Goal: Information Seeking & Learning: Check status

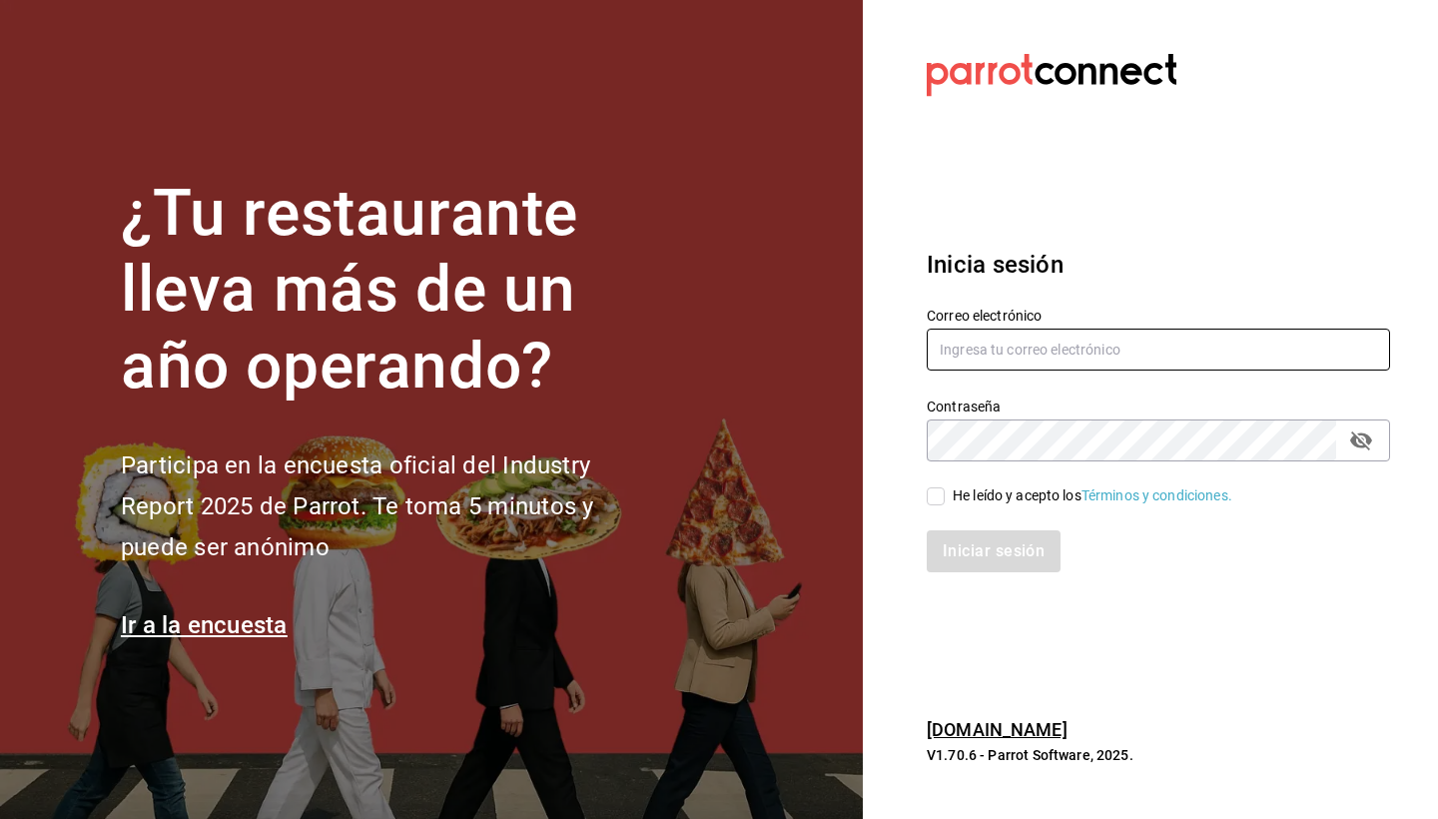
type input "[EMAIL_ADDRESS][DOMAIN_NAME]"
click at [934, 487] on input "He leído y acepto los Términos y condiciones." at bounding box center [936, 496] width 18 height 18
checkbox input "true"
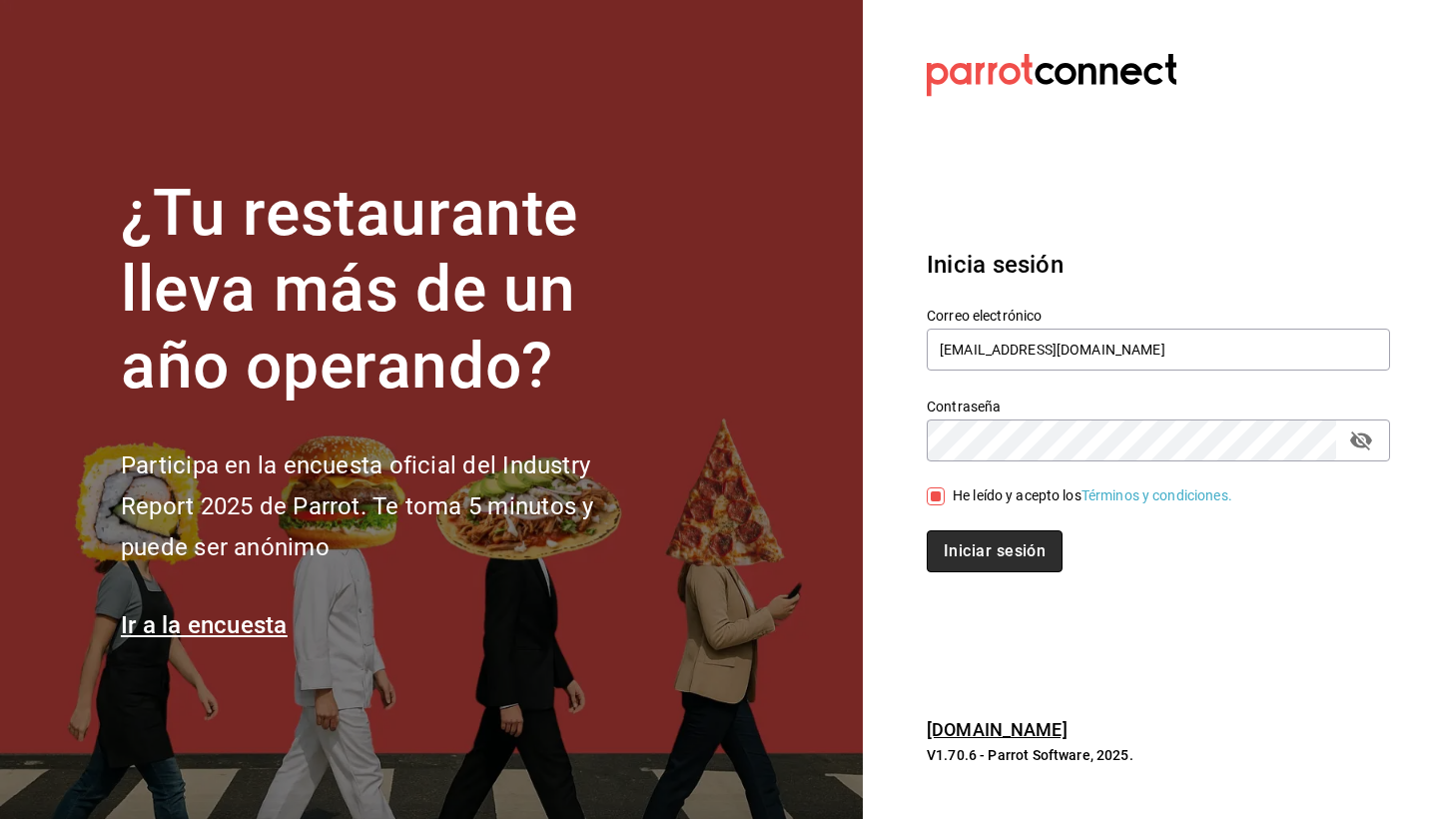
click at [990, 549] on button "Iniciar sesión" at bounding box center [995, 551] width 136 height 42
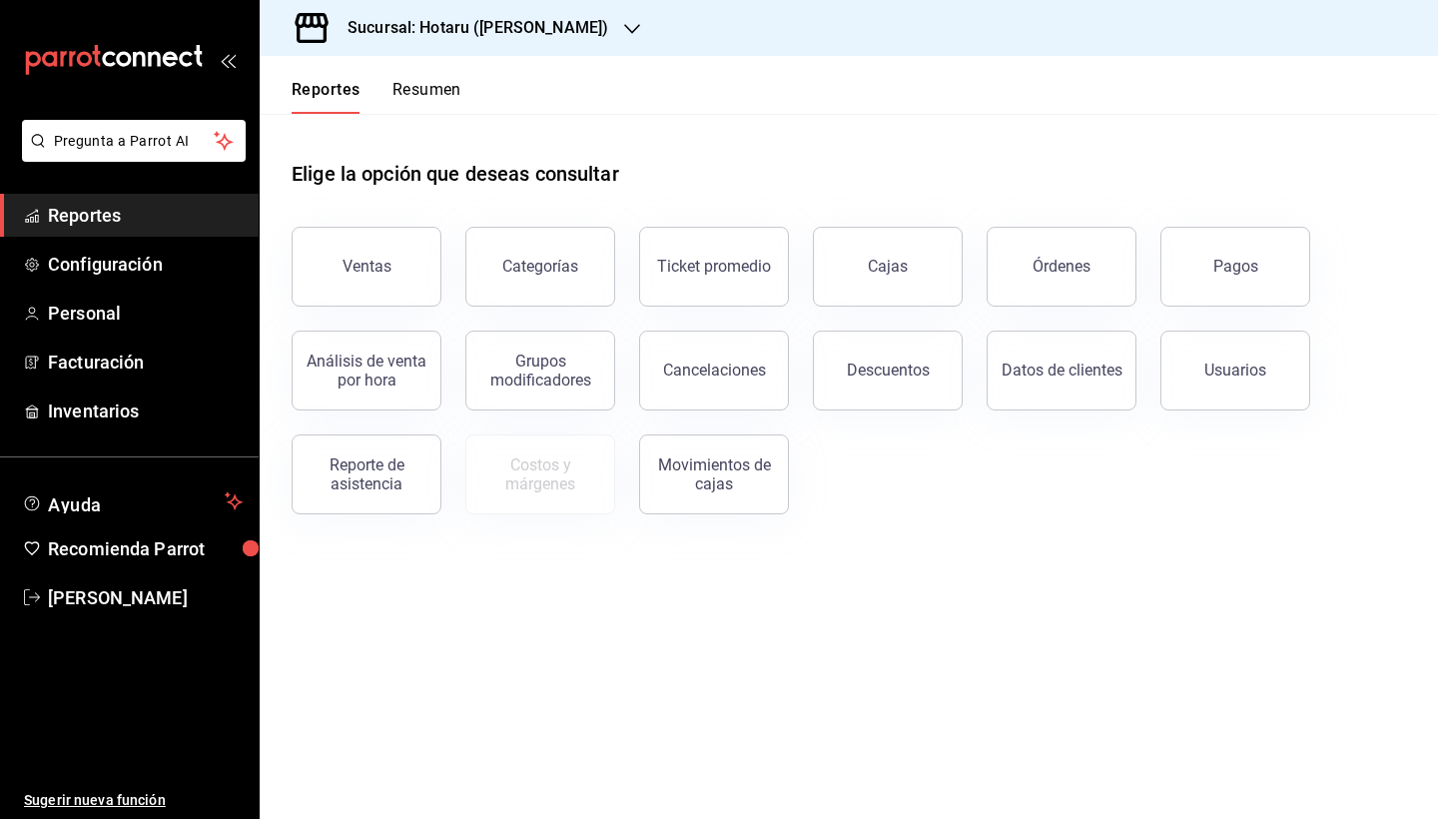
click at [624, 19] on div at bounding box center [632, 28] width 16 height 21
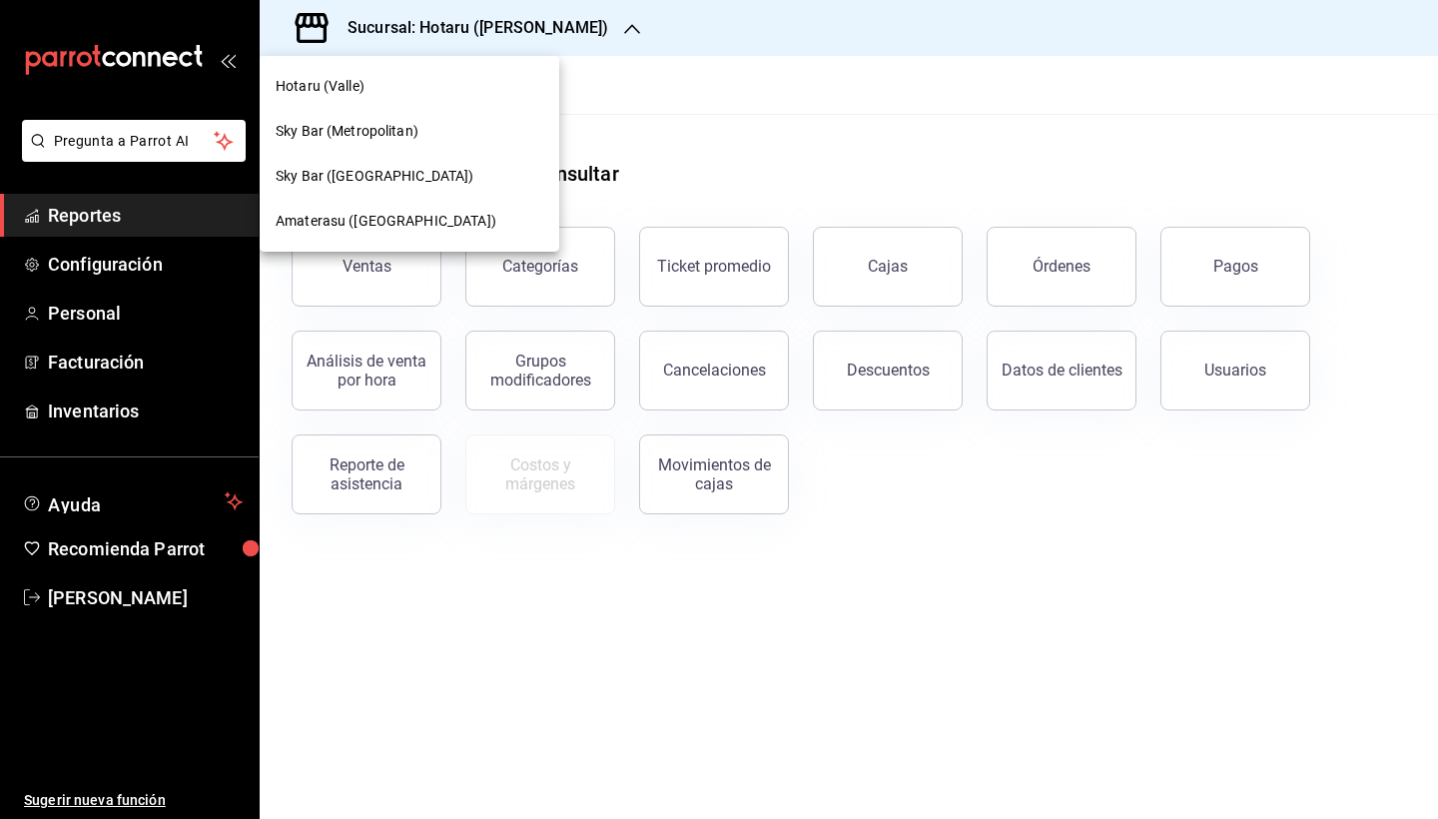
click at [401, 214] on span "Amaterasu (Metropolitan)" at bounding box center [386, 221] width 221 height 21
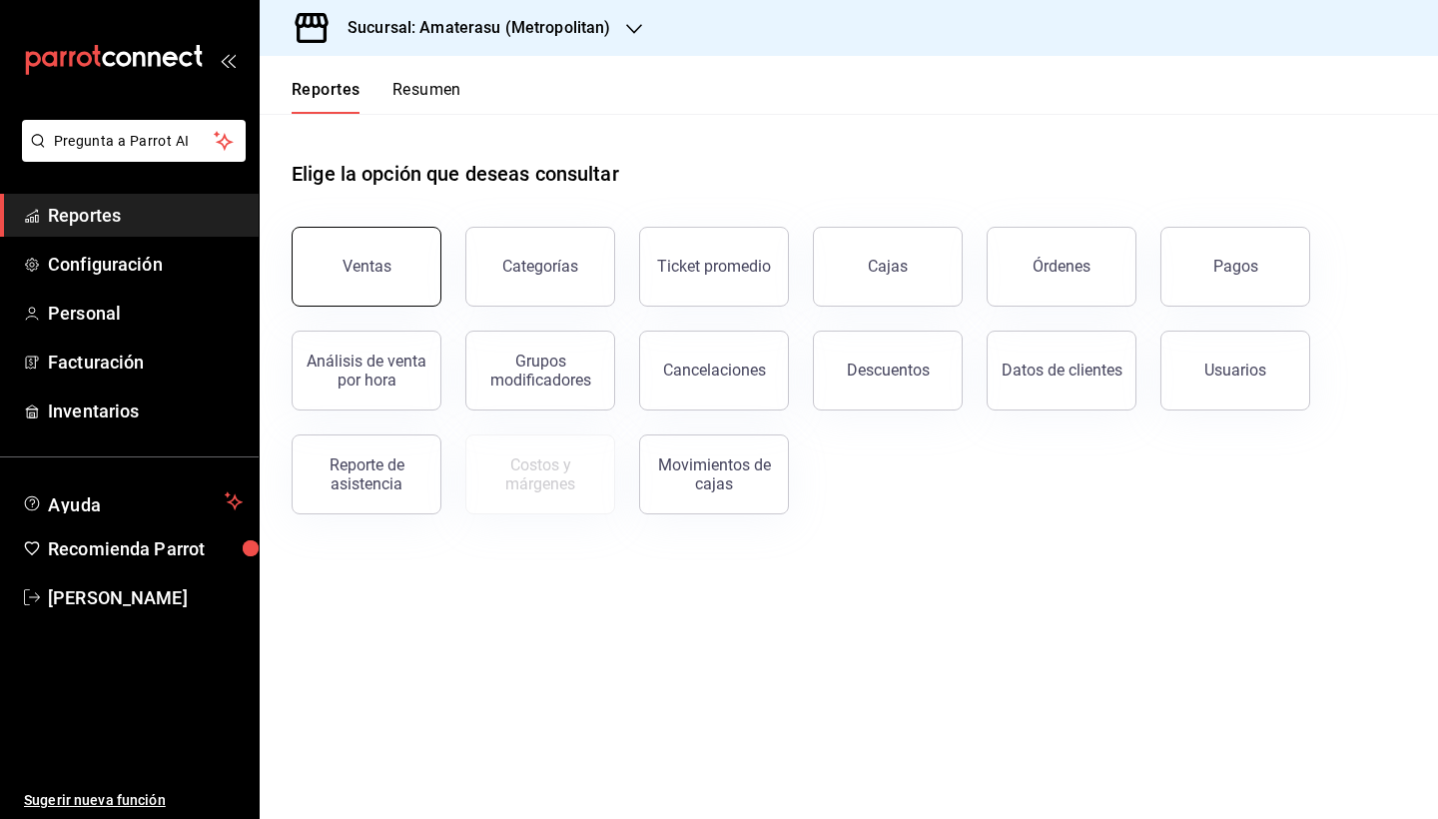
click at [390, 268] on button "Ventas" at bounding box center [367, 267] width 150 height 80
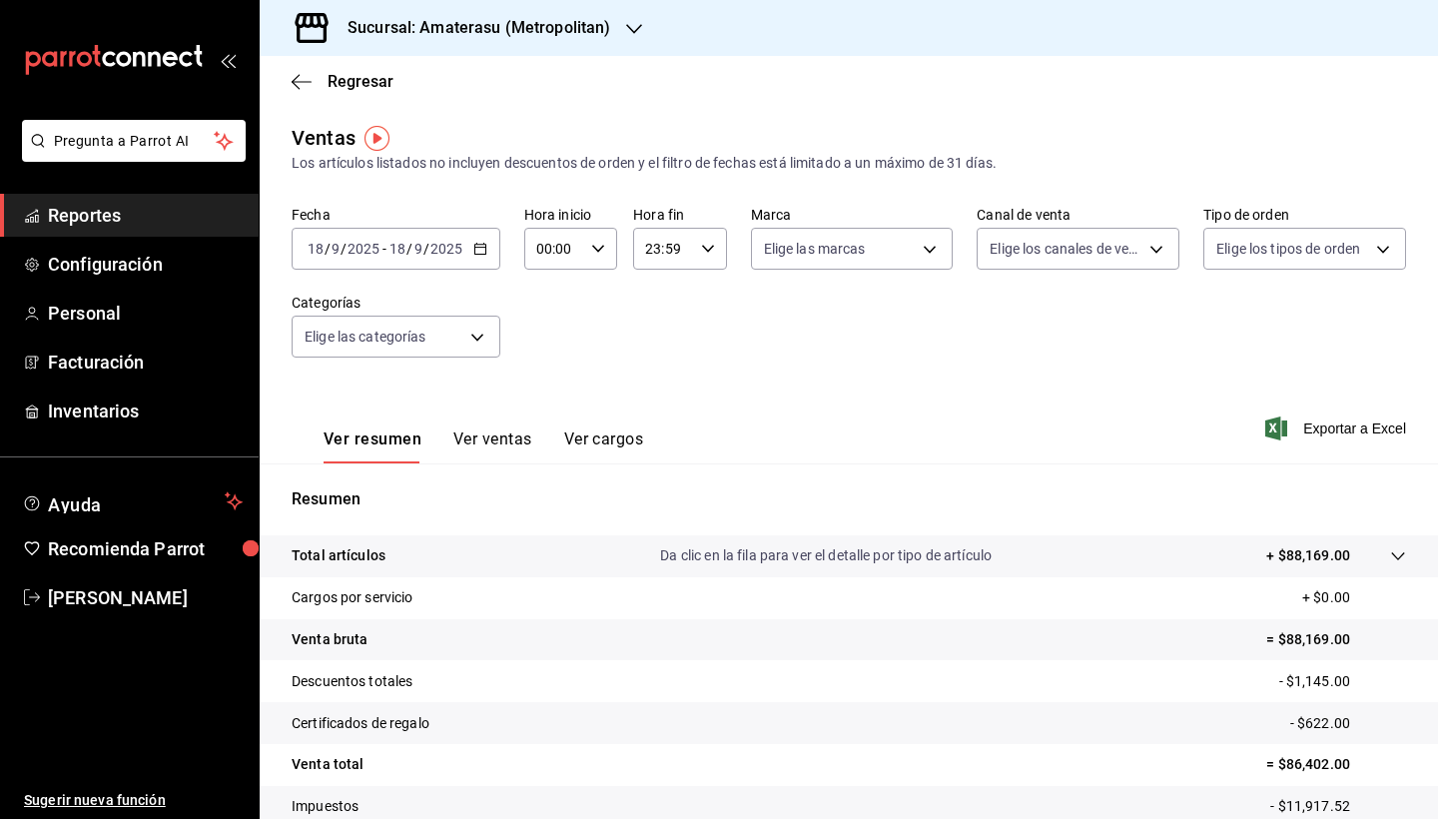
click at [479, 249] on icon "button" at bounding box center [480, 249] width 14 height 14
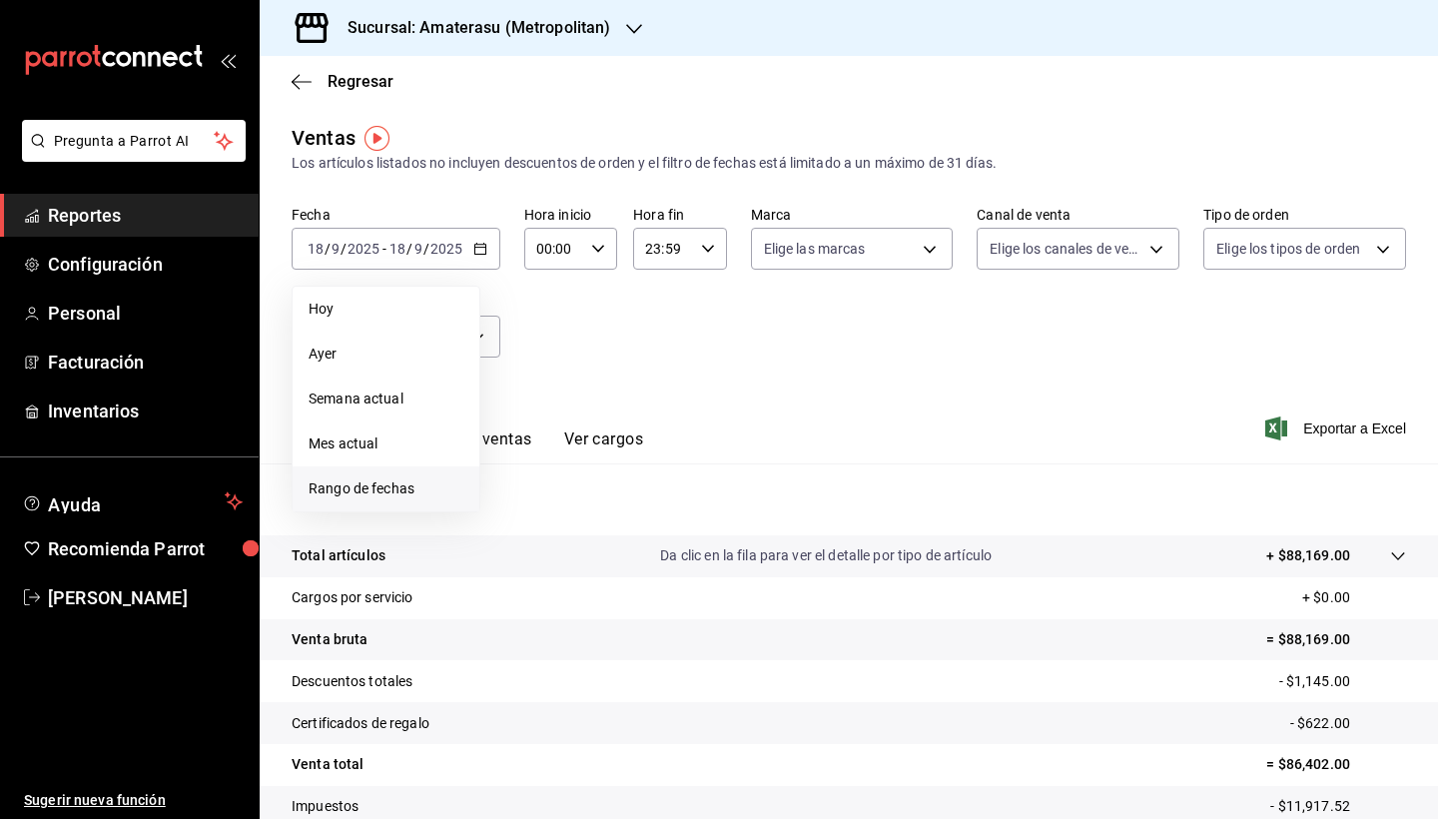
click at [406, 489] on span "Rango de fechas" at bounding box center [386, 488] width 155 height 21
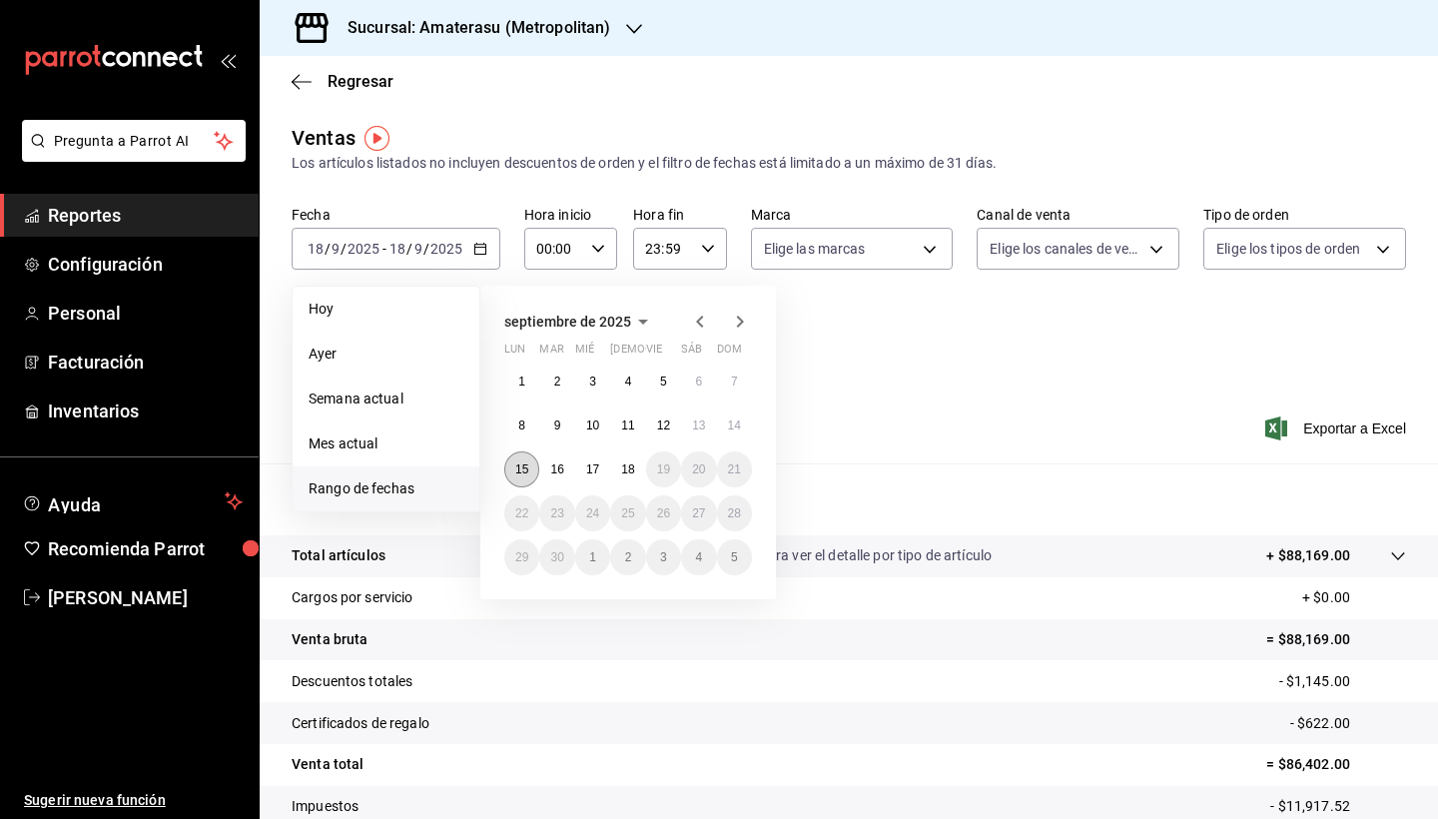
click at [524, 467] on abbr "15" at bounding box center [521, 469] width 13 height 14
click at [640, 469] on button "18" at bounding box center [627, 469] width 35 height 36
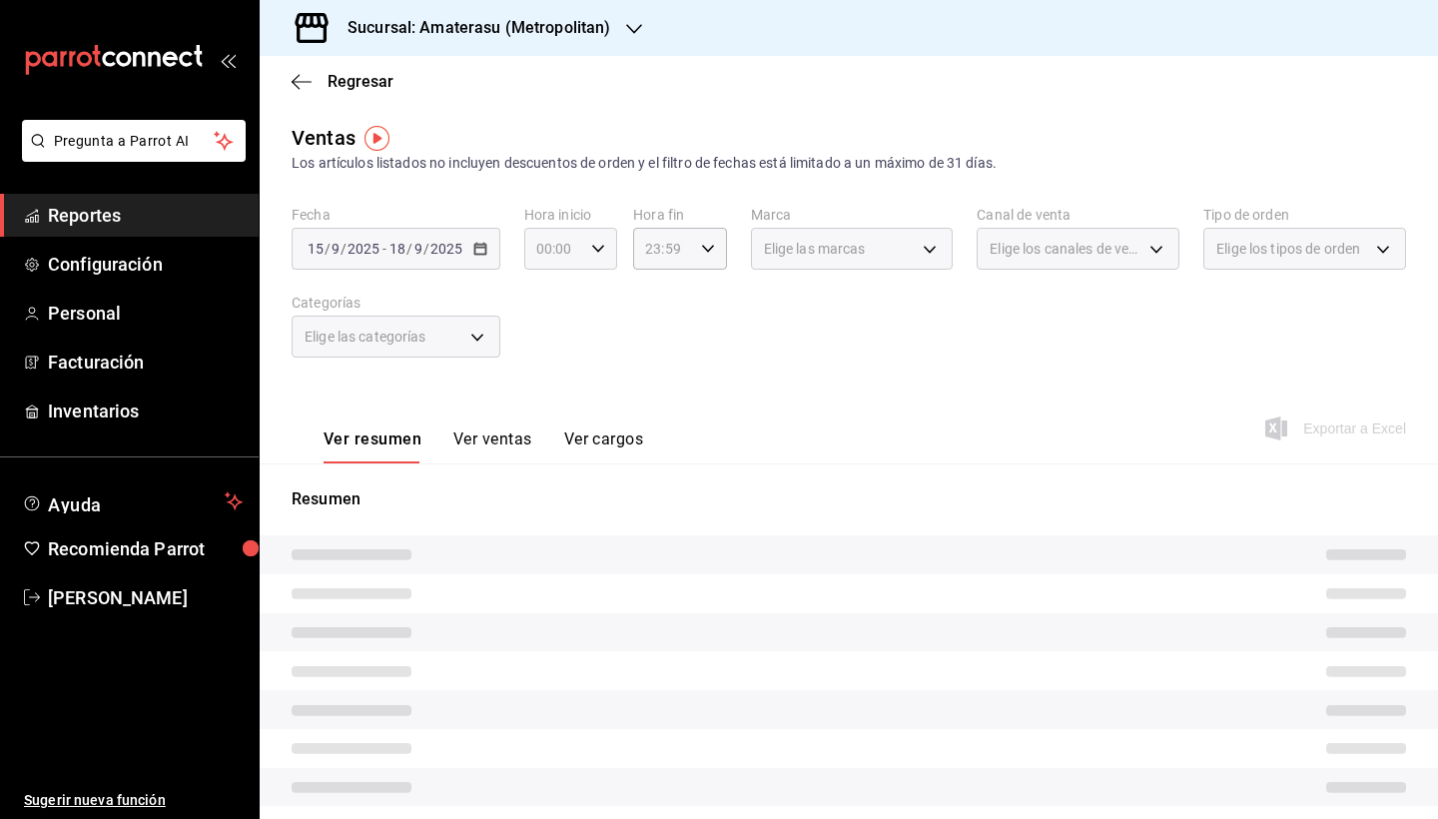
click at [598, 251] on \(Stroke\) "button" at bounding box center [598, 248] width 12 height 7
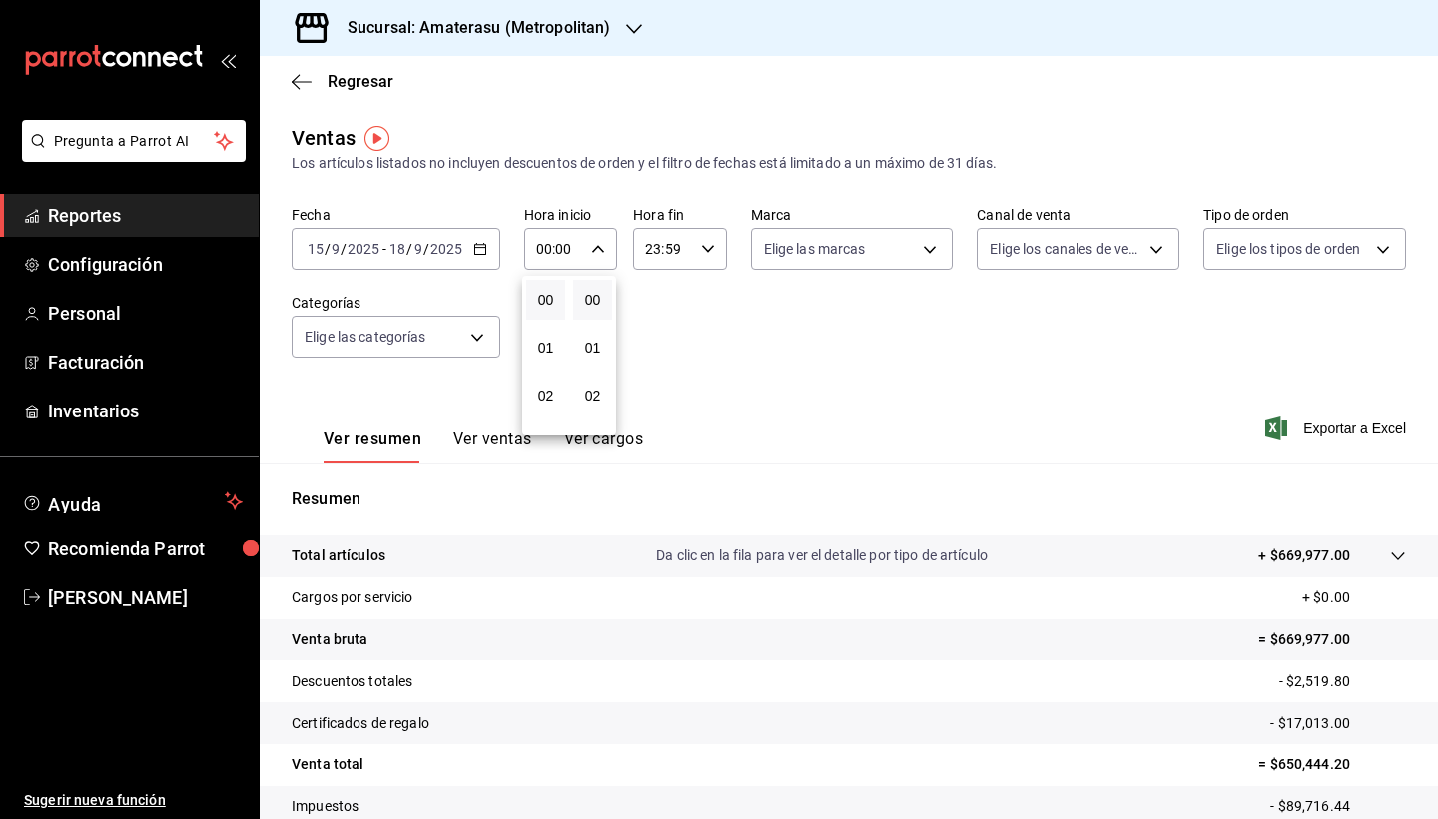
click at [477, 250] on div at bounding box center [719, 409] width 1438 height 819
click at [602, 242] on icon "button" at bounding box center [598, 249] width 14 height 14
click at [551, 395] on span "05" at bounding box center [545, 395] width 15 height 16
type input "05:00"
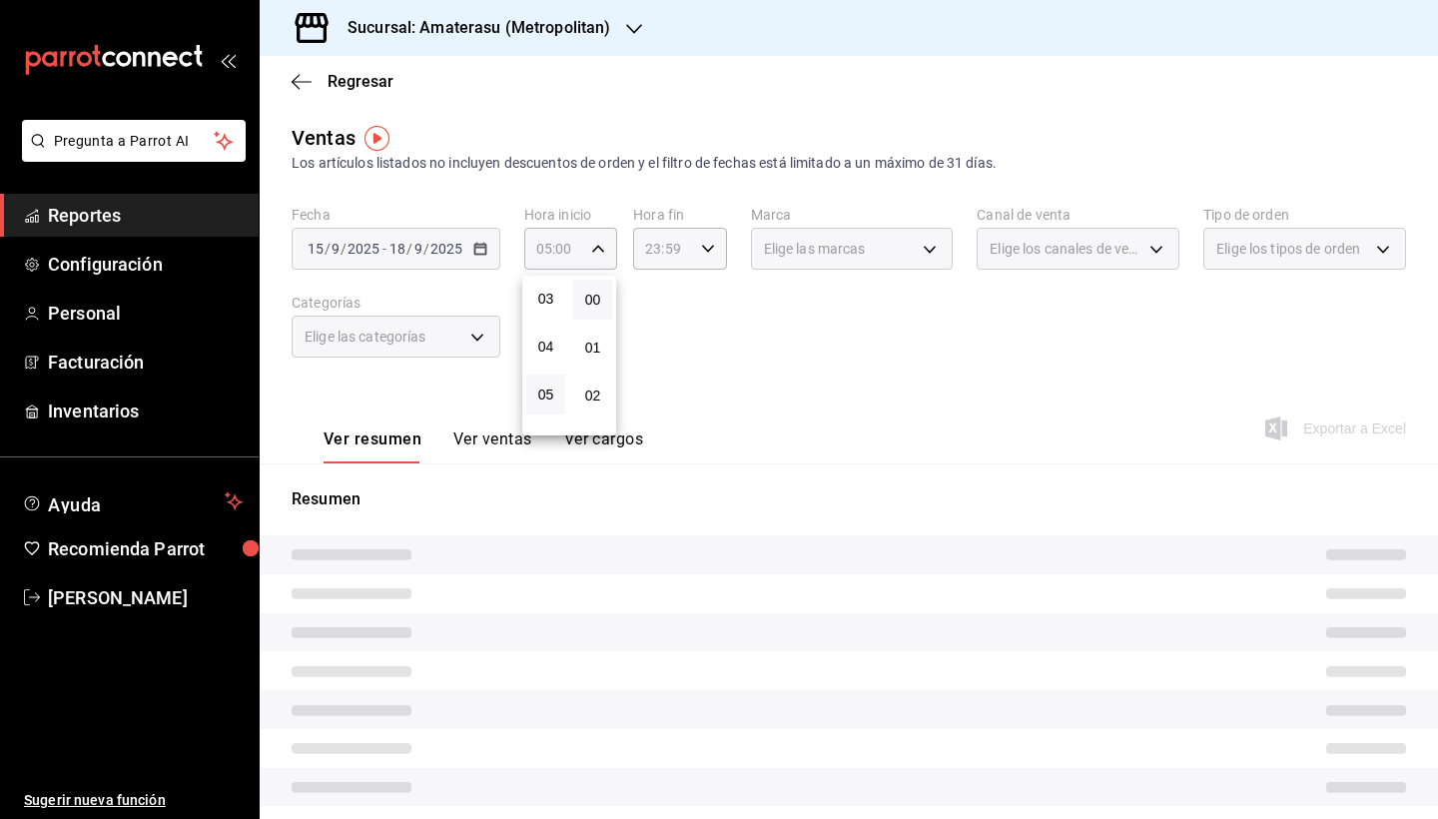
click at [703, 250] on div at bounding box center [719, 409] width 1438 height 819
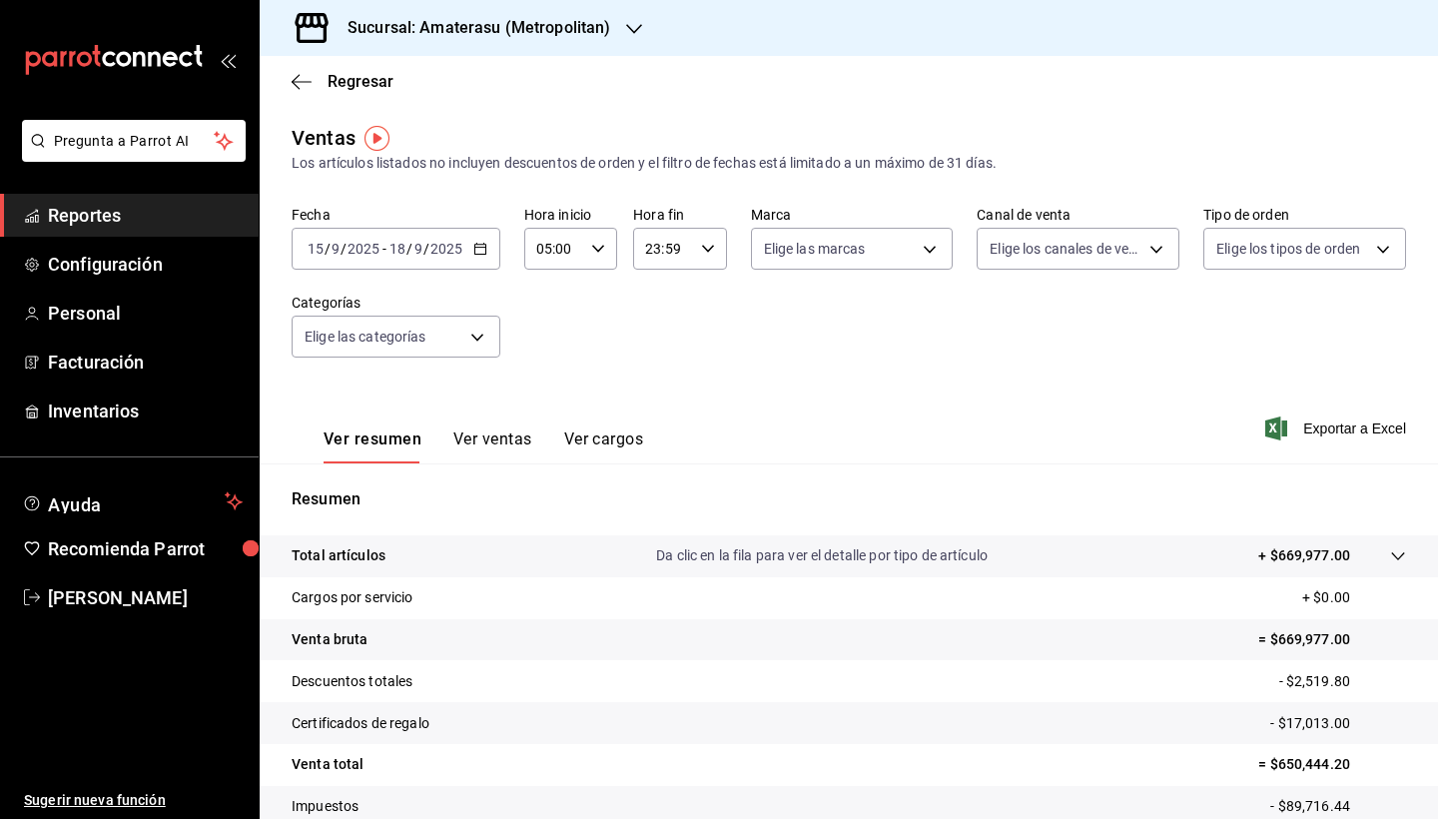
click at [703, 250] on icon "button" at bounding box center [708, 249] width 14 height 14
click at [658, 281] on span "05" at bounding box center [655, 273] width 15 height 16
click at [708, 306] on span "00" at bounding box center [702, 300] width 15 height 16
type input "05:00"
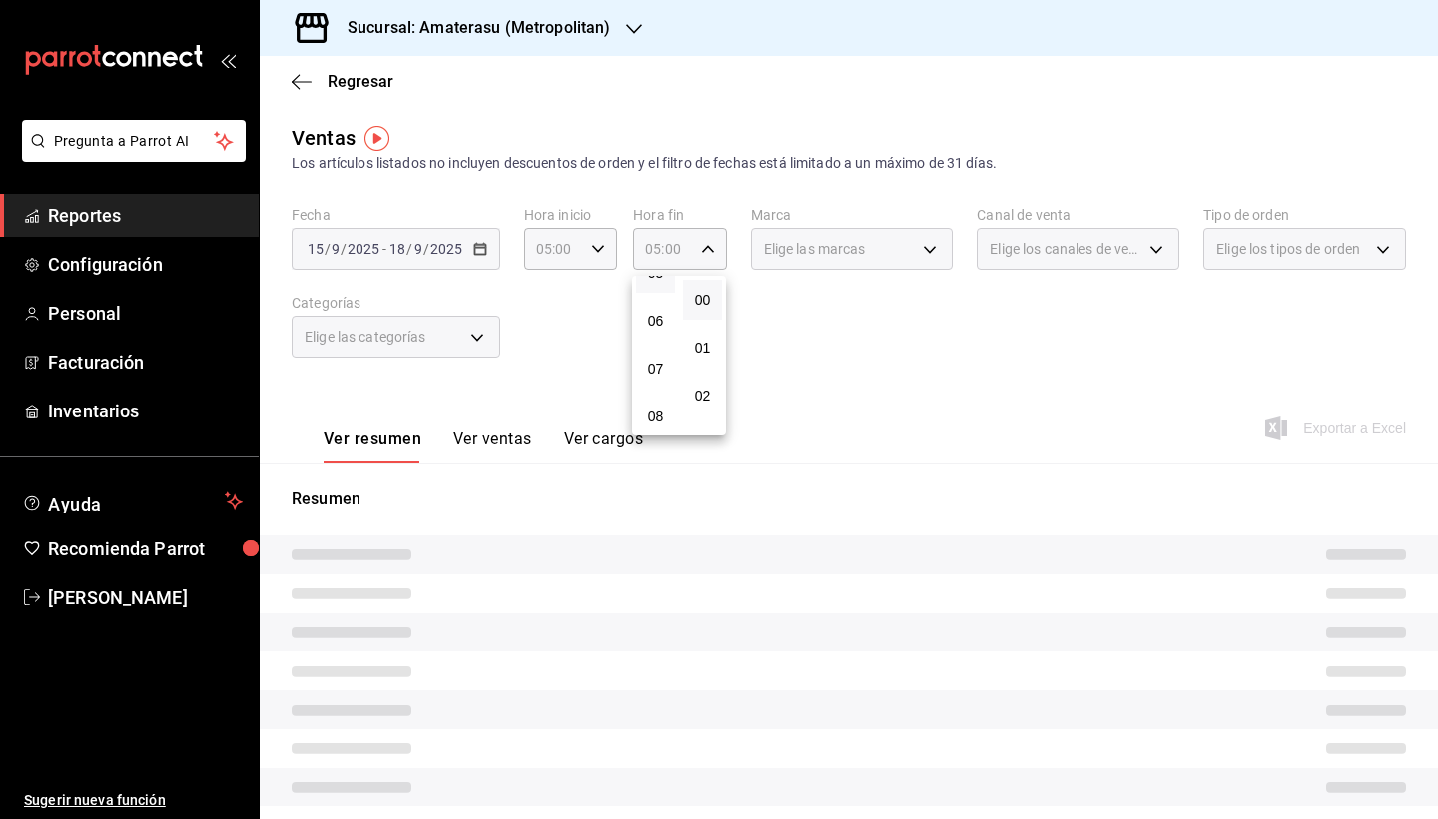
click at [868, 352] on div at bounding box center [719, 409] width 1438 height 819
click at [953, 257] on div "Fecha 2025-09-15 15 / 9 / 2025 - 2025-09-18 18 / 9 / 2025 Hora inicio 05:00 Hor…" at bounding box center [849, 294] width 1115 height 176
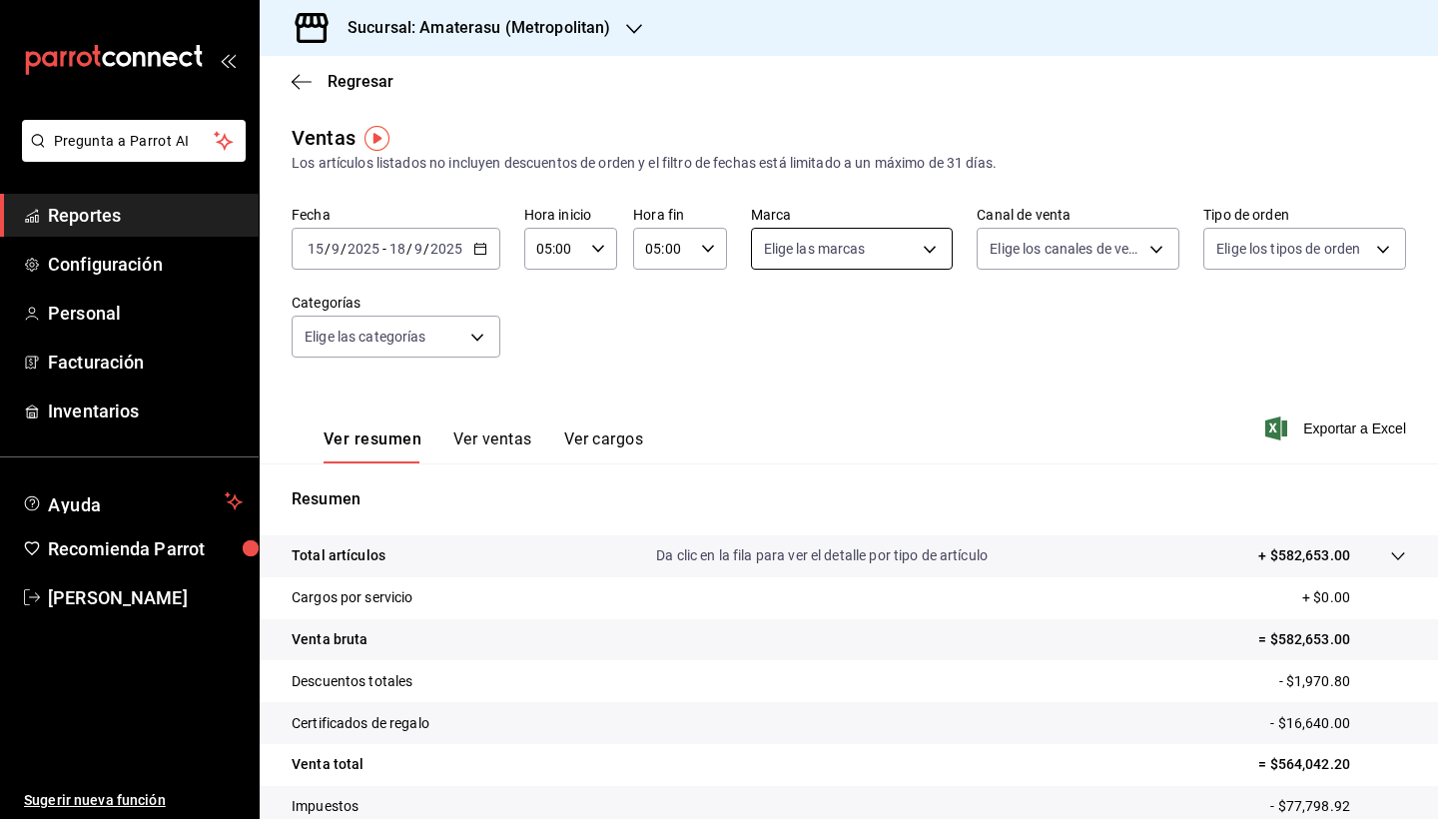
click at [942, 244] on body "Pregunta a Parrot AI Reportes Configuración Personal Facturación Inventarios Ay…" at bounding box center [719, 409] width 1438 height 819
click at [773, 437] on input "checkbox" at bounding box center [772, 438] width 18 height 18
checkbox input "true"
type input "f3afaab8-8c3d-4e49-a299-af9bdf6027b2"
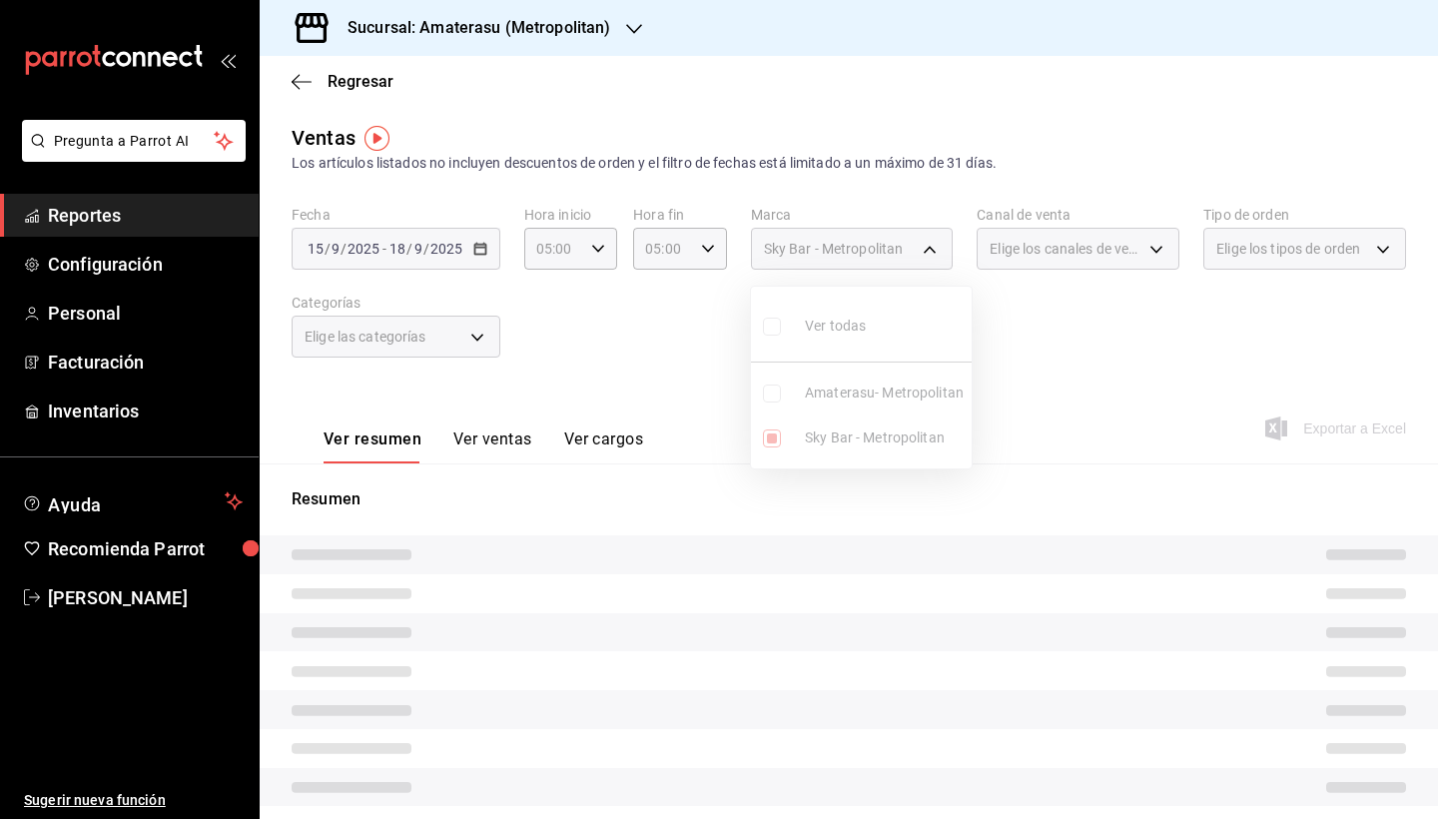
click at [1038, 561] on div at bounding box center [719, 409] width 1438 height 819
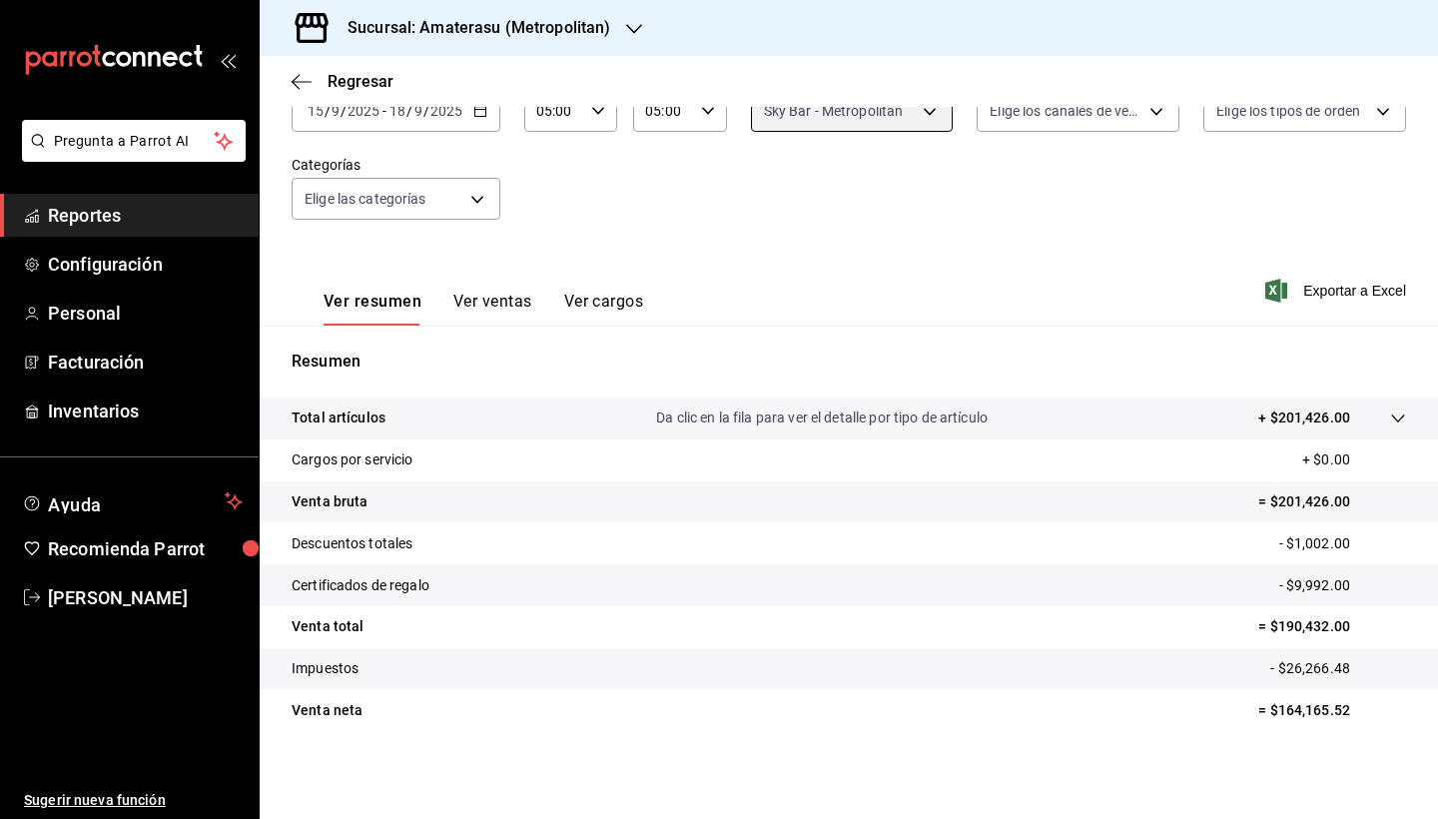
scroll to position [138, 0]
drag, startPoint x: 1278, startPoint y: 708, endPoint x: 1358, endPoint y: 710, distance: 79.9
click at [1358, 710] on p "= $164,165.52" at bounding box center [1332, 710] width 148 height 21
copy p "164,165.52"
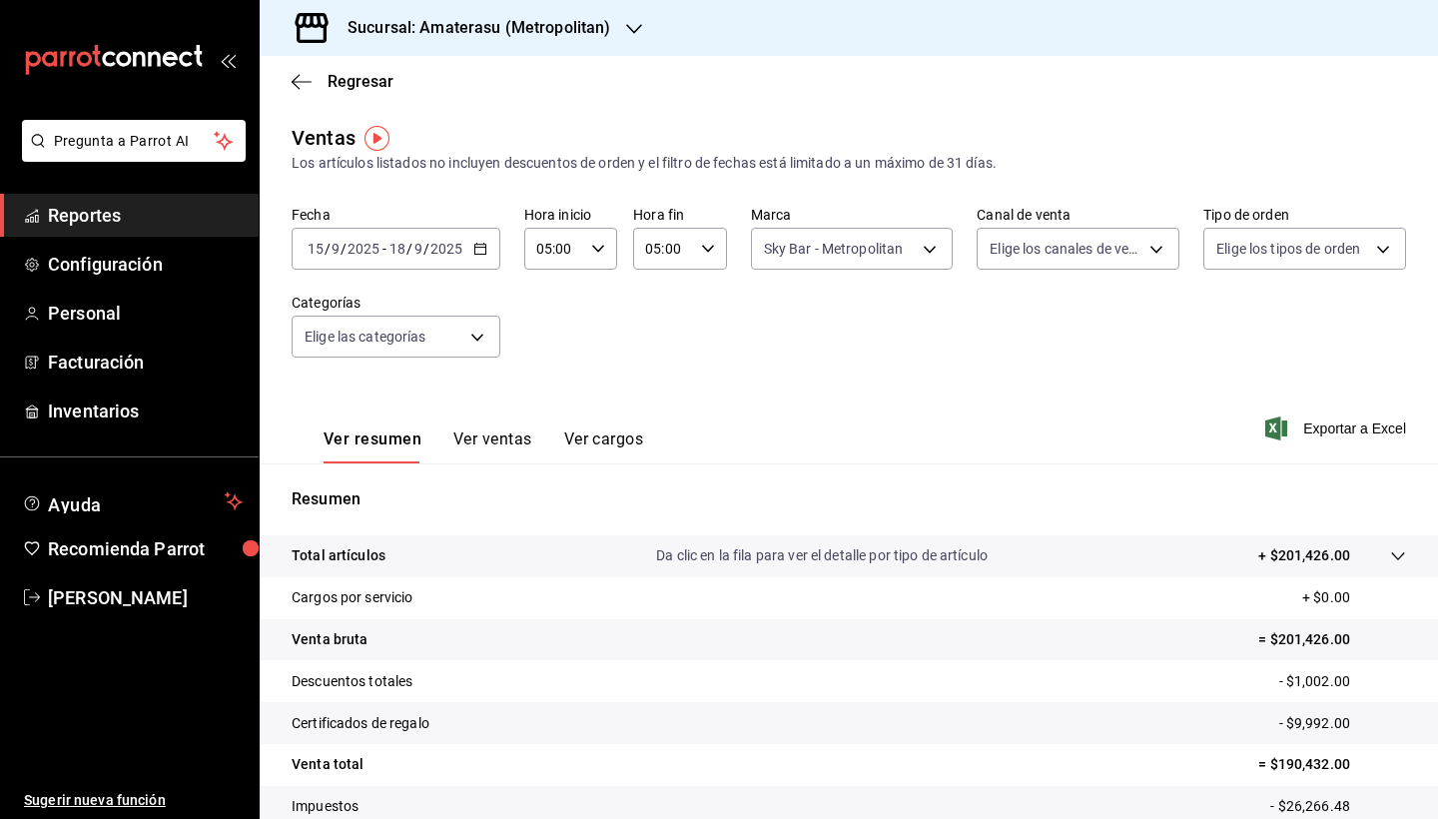
click at [483, 253] on icon "button" at bounding box center [480, 249] width 14 height 14
click at [924, 251] on body "Pregunta a Parrot AI Reportes Configuración Personal Facturación Inventarios Ay…" at bounding box center [719, 409] width 1438 height 819
click at [771, 393] on input "checkbox" at bounding box center [768, 394] width 18 height 18
checkbox input "true"
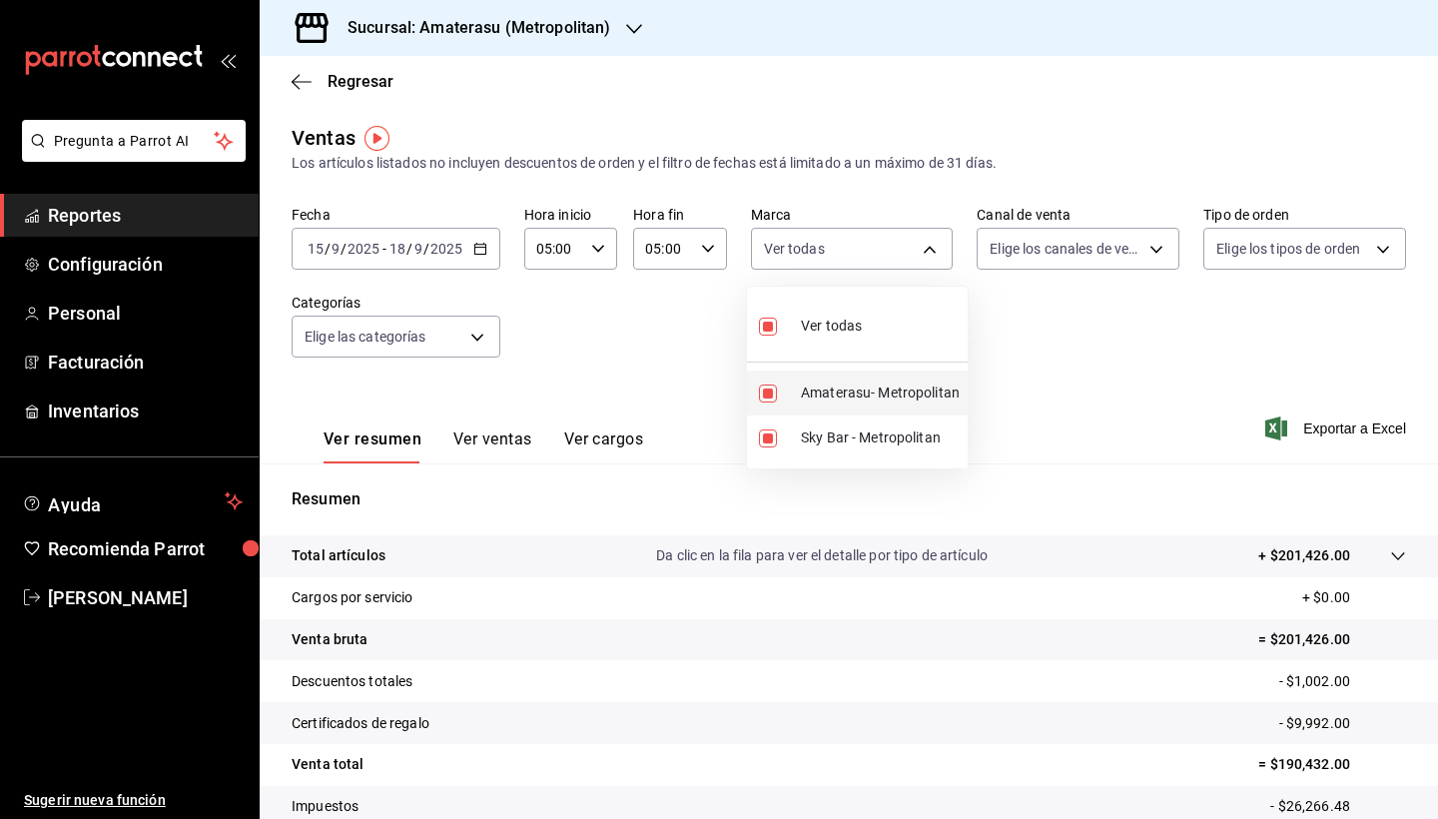
type input "f3afaab8-8c3d-4e49-a299-af9bdf6027b2,e4cd7fcb-d45b-43ae-a99f-ad4ccfcd9032"
checkbox input "true"
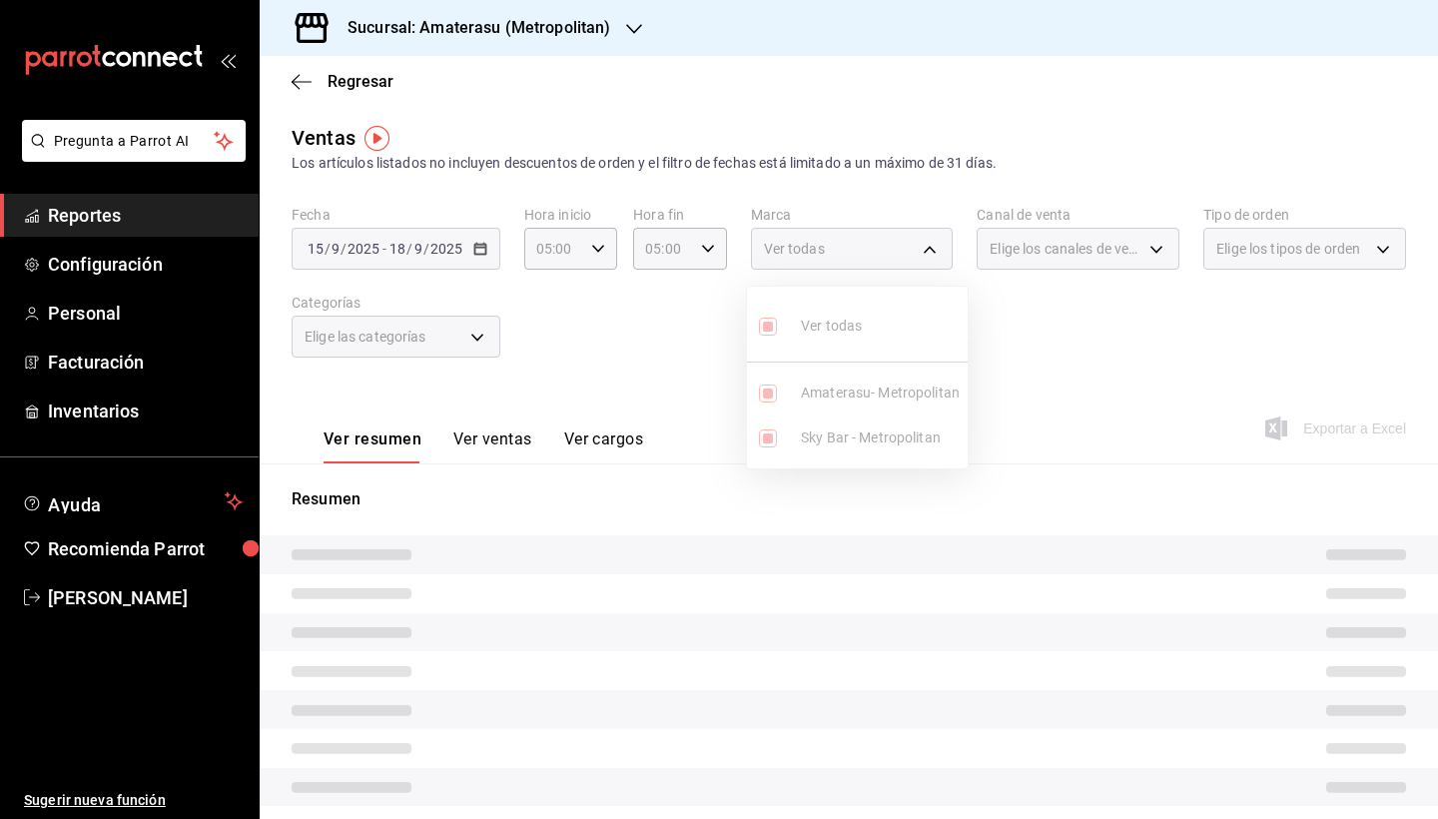
click at [770, 438] on ul "Ver todas Amaterasu- Metropolitan Sky Bar - Metropolitan" at bounding box center [857, 378] width 221 height 182
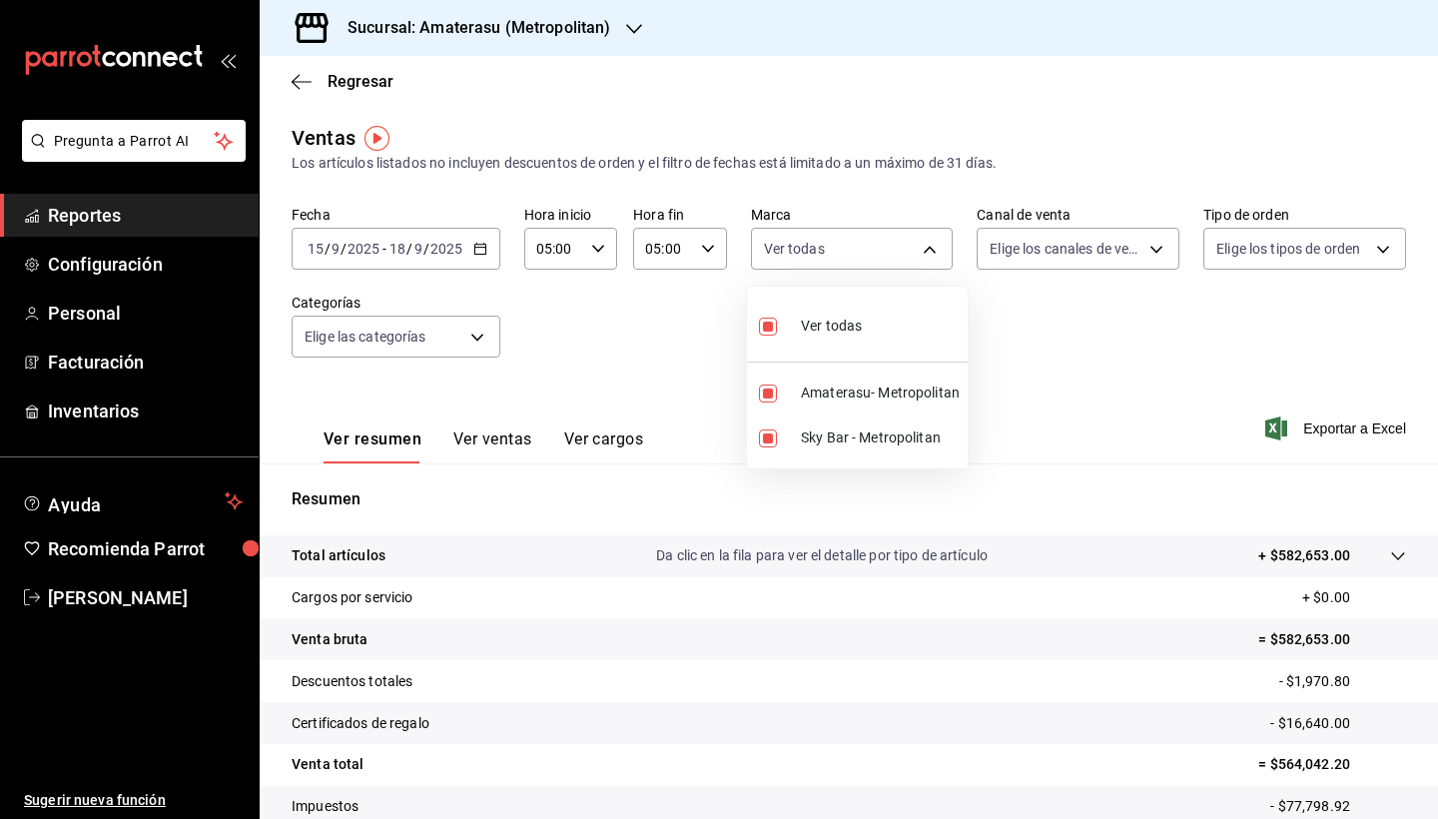
click at [770, 438] on input "checkbox" at bounding box center [768, 438] width 18 height 18
checkbox input "false"
type input "e4cd7fcb-d45b-43ae-a99f-ad4ccfcd9032"
checkbox input "false"
click at [1066, 560] on div at bounding box center [719, 409] width 1438 height 819
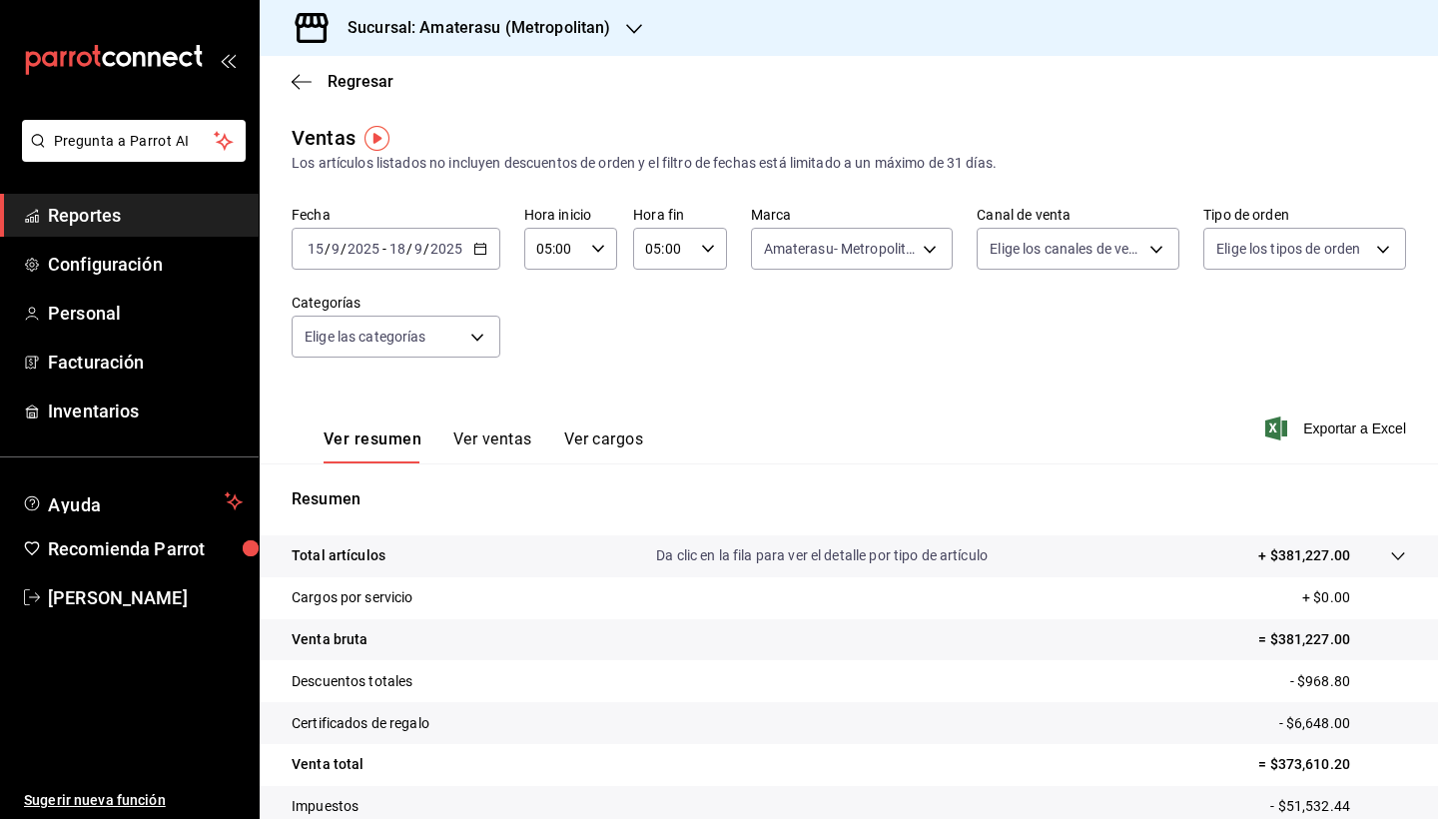
click at [1210, 633] on tr "Venta bruta = $381,227.00" at bounding box center [849, 640] width 1178 height 42
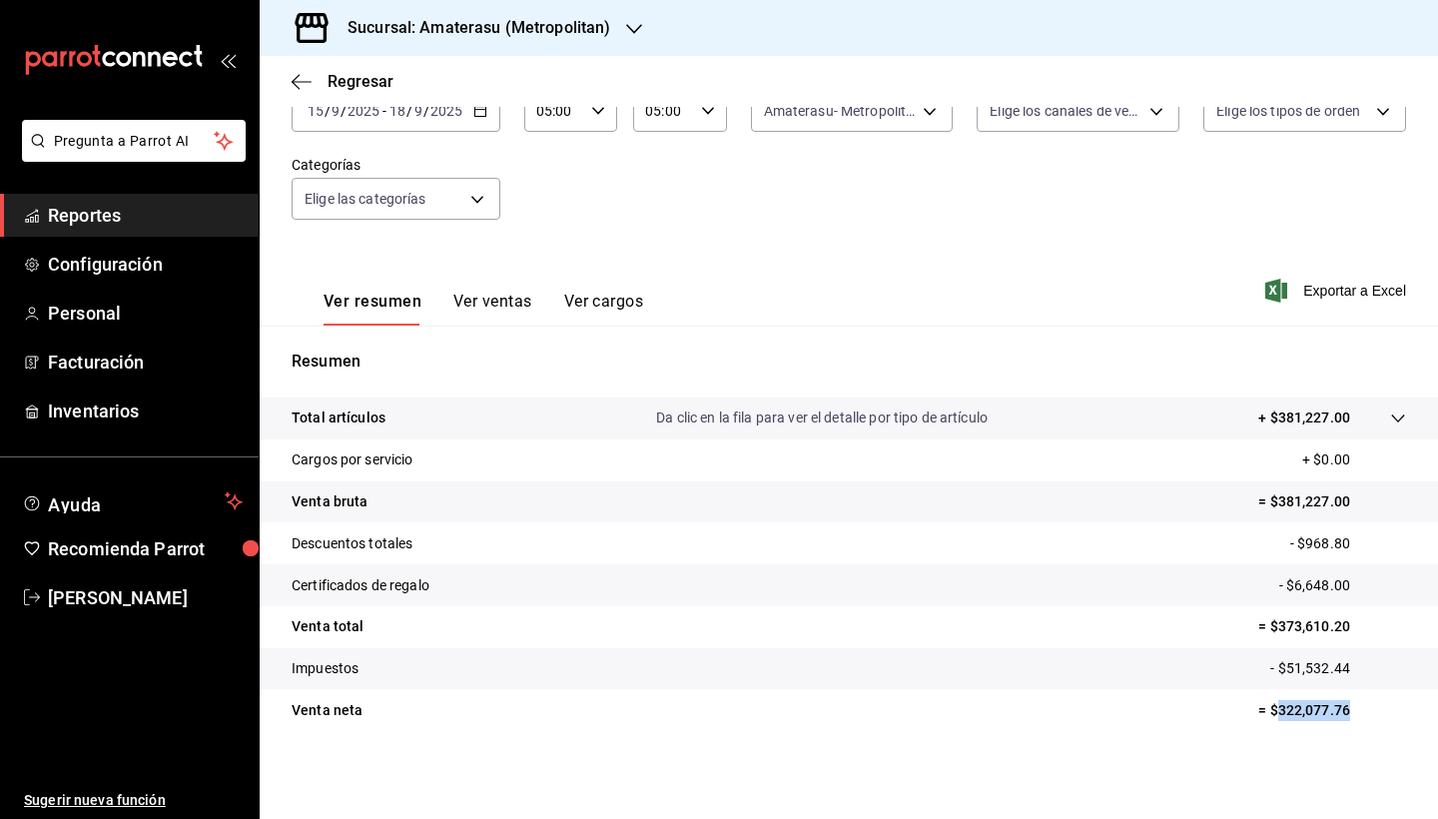
drag, startPoint x: 1260, startPoint y: 708, endPoint x: 1371, endPoint y: 709, distance: 110.9
click at [1371, 709] on p "= $322,077.76" at bounding box center [1332, 710] width 148 height 21
copy p "322,077.76"
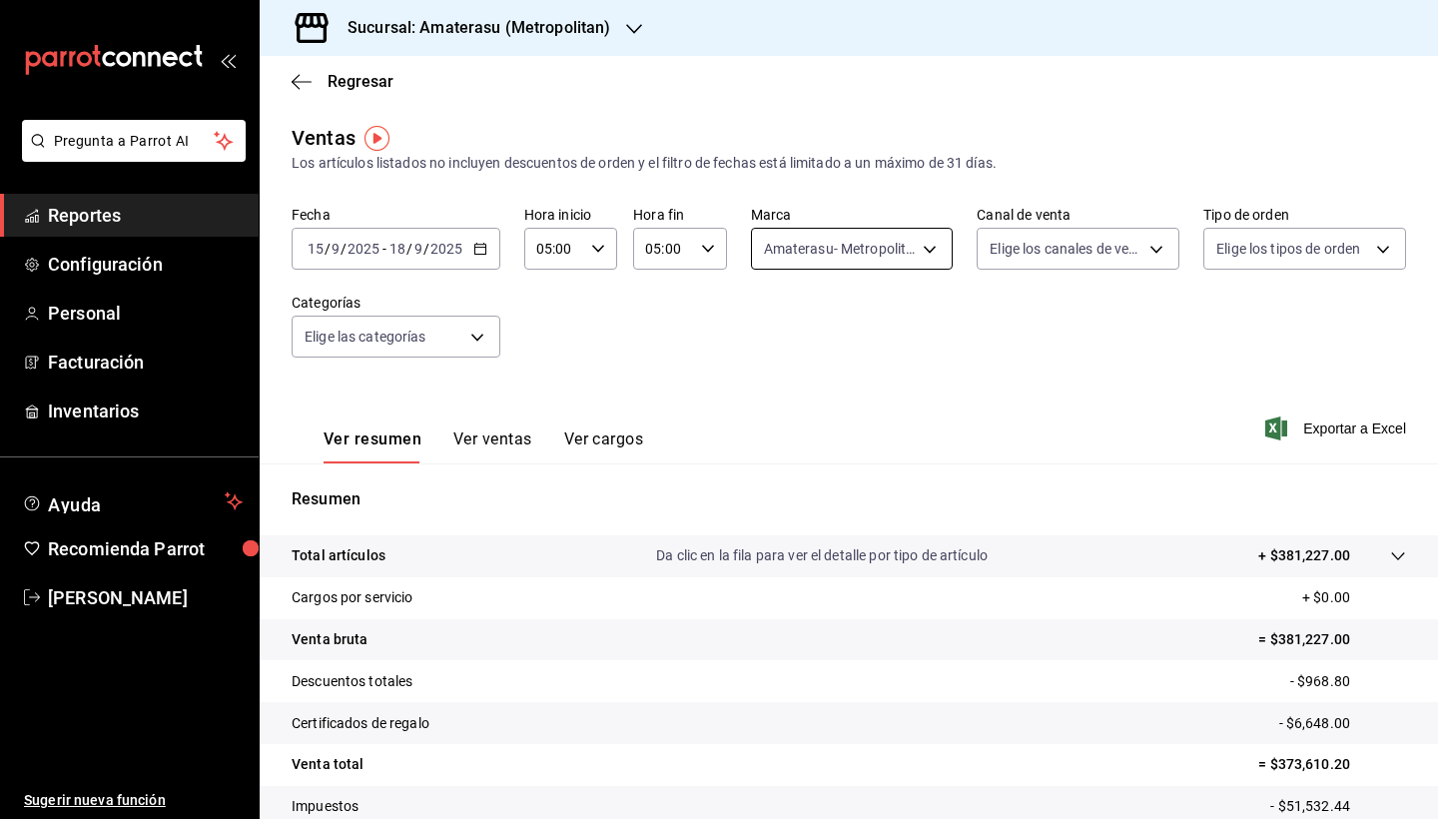
click at [921, 251] on body "Pregunta a Parrot AI Reportes Configuración Personal Facturación Inventarios Ay…" at bounding box center [719, 409] width 1438 height 819
click at [773, 325] on input "checkbox" at bounding box center [768, 327] width 18 height 18
checkbox input "true"
type input "e4cd7fcb-d45b-43ae-a99f-ad4ccfcd9032,f3afaab8-8c3d-4e49-a299-af9bdf6027b2"
checkbox input "true"
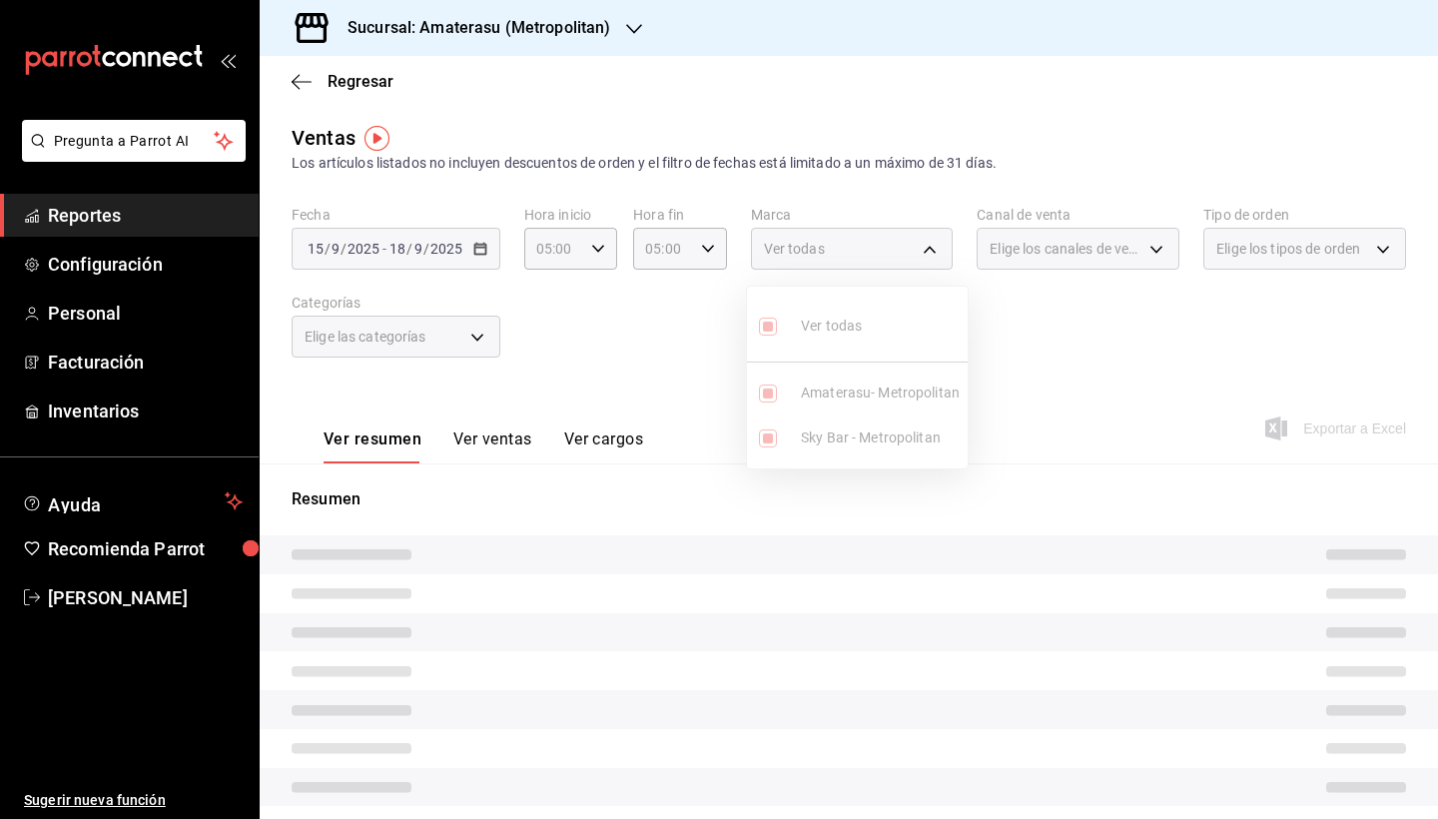
click at [1034, 544] on div at bounding box center [719, 409] width 1438 height 819
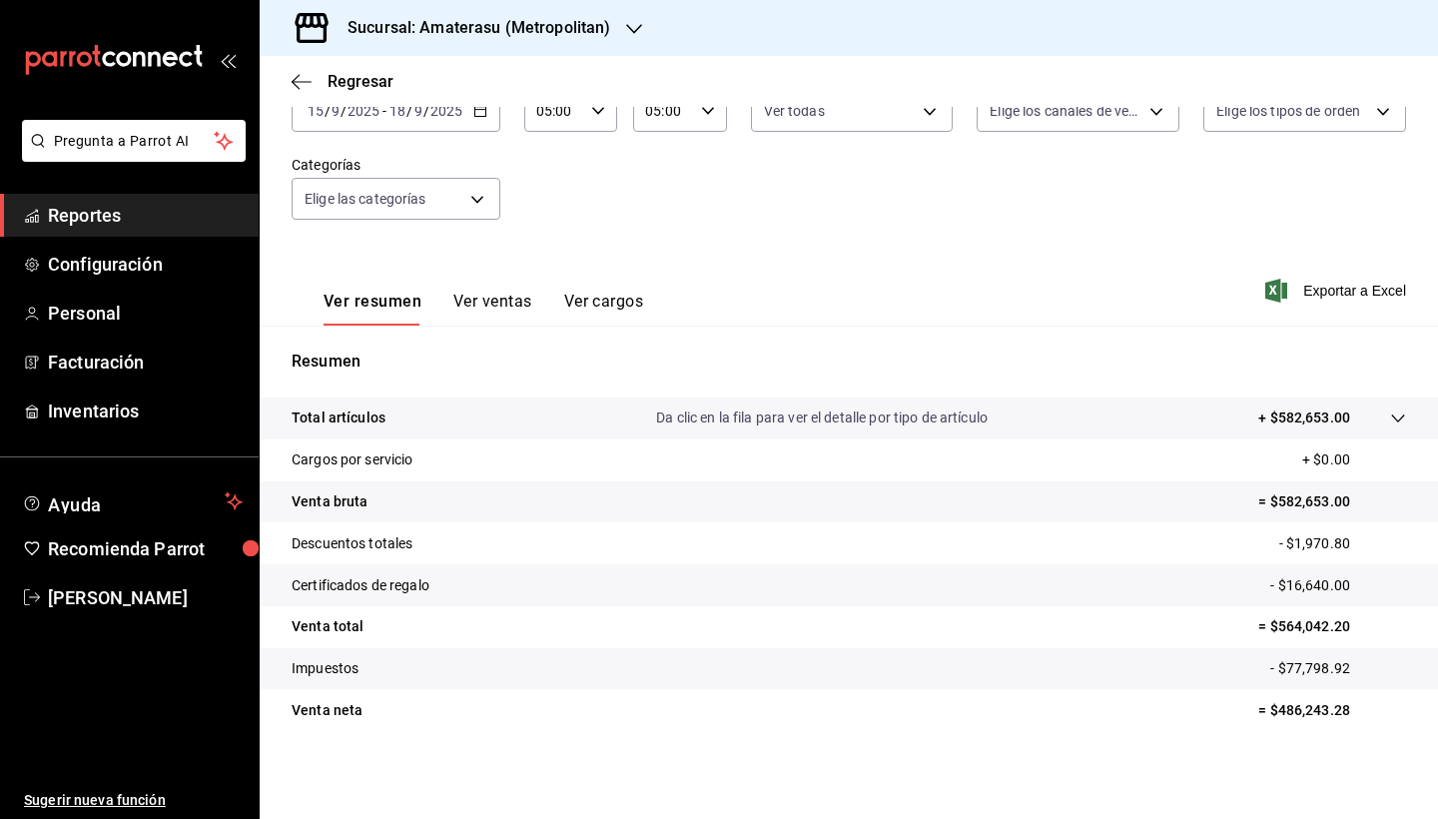
scroll to position [138, 0]
drag, startPoint x: 1263, startPoint y: 714, endPoint x: 1351, endPoint y: 717, distance: 87.9
click at [1351, 717] on p "= $486,243.28" at bounding box center [1332, 710] width 148 height 21
copy p "486,243.28"
click at [570, 348] on div "Resumen Total artículos Da clic en la fila para ver el detalle por tipo de artí…" at bounding box center [849, 540] width 1178 height 429
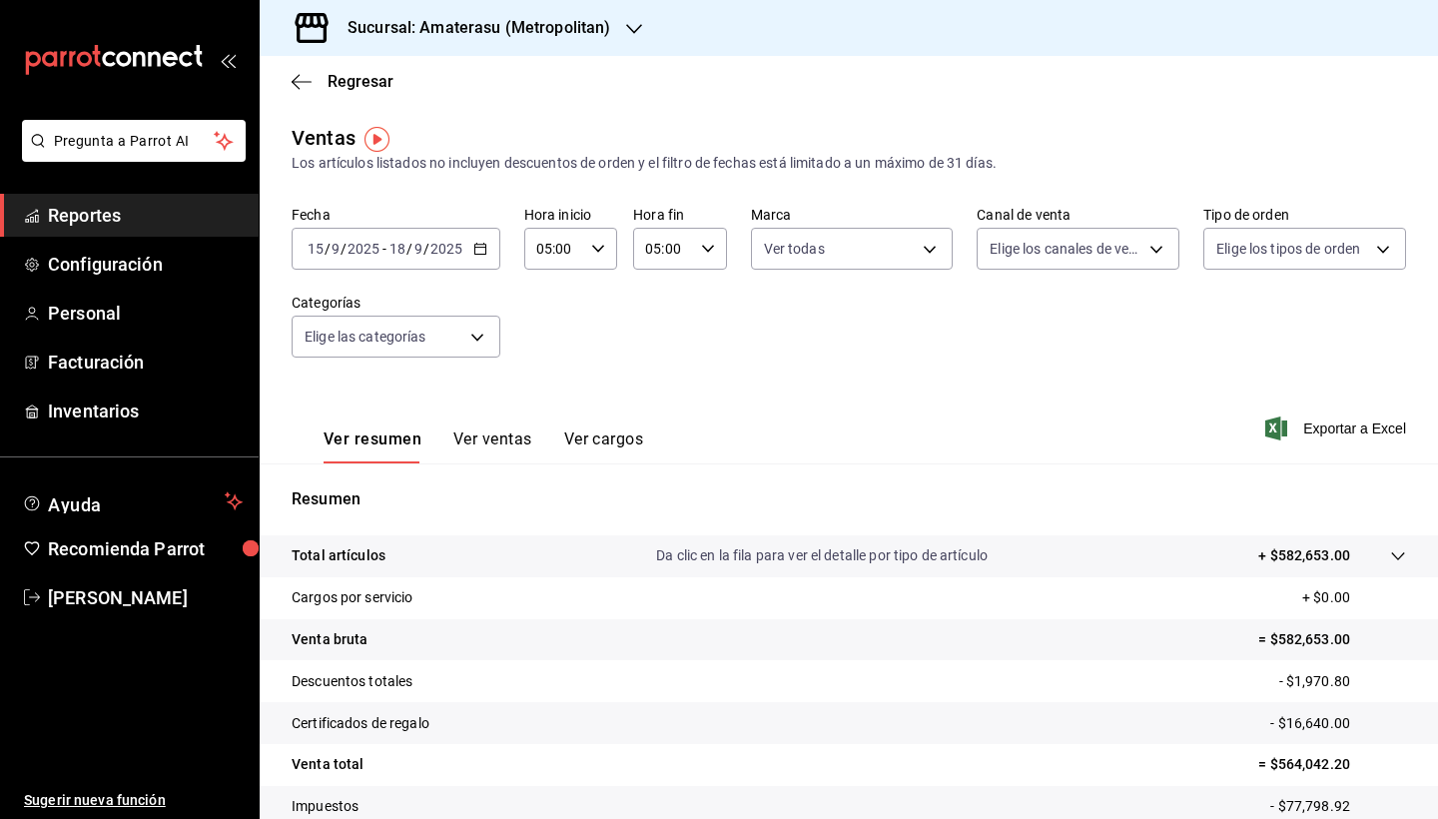
scroll to position [0, 0]
